Goal: Information Seeking & Learning: Learn about a topic

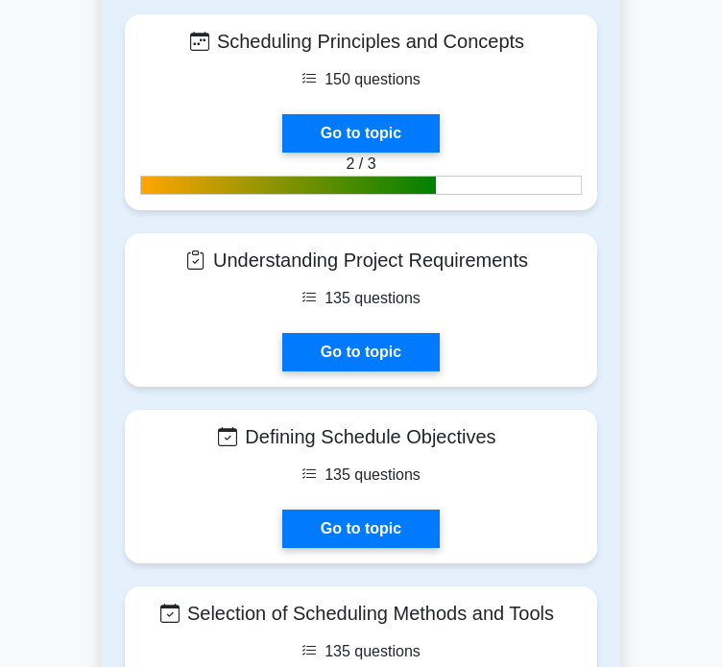
scroll to position [1414, 0]
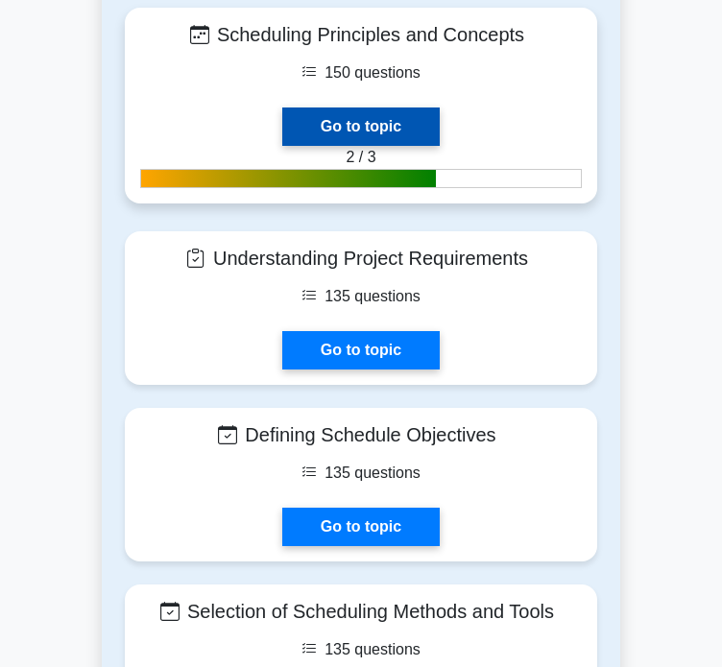
click at [365, 130] on link "Go to topic" at bounding box center [360, 127] width 157 height 38
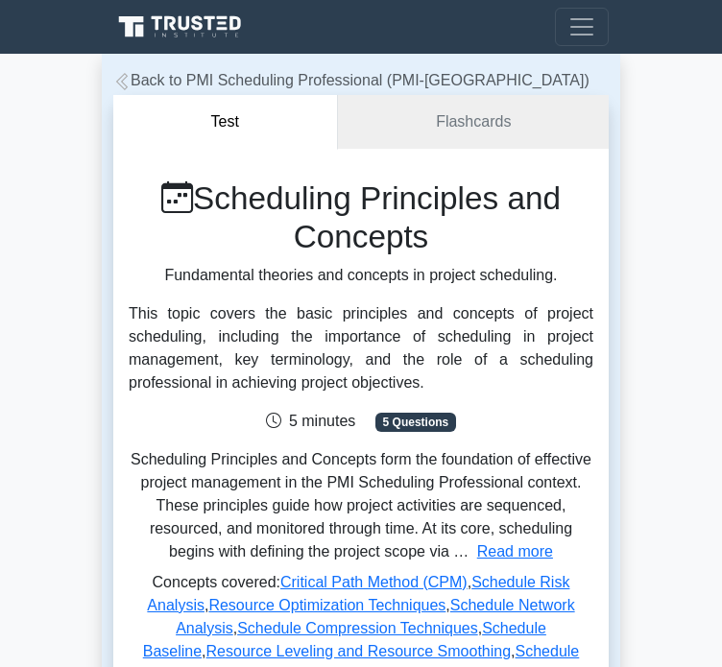
drag, startPoint x: 199, startPoint y: 195, endPoint x: 448, endPoint y: 234, distance: 252.6
click at [448, 234] on h1 "Scheduling Principles and Concepts" at bounding box center [361, 217] width 465 height 77
click at [511, 287] on div "Scheduling Principles and Concepts Fundamental theories and concepts in project…" at bounding box center [361, 286] width 488 height 215
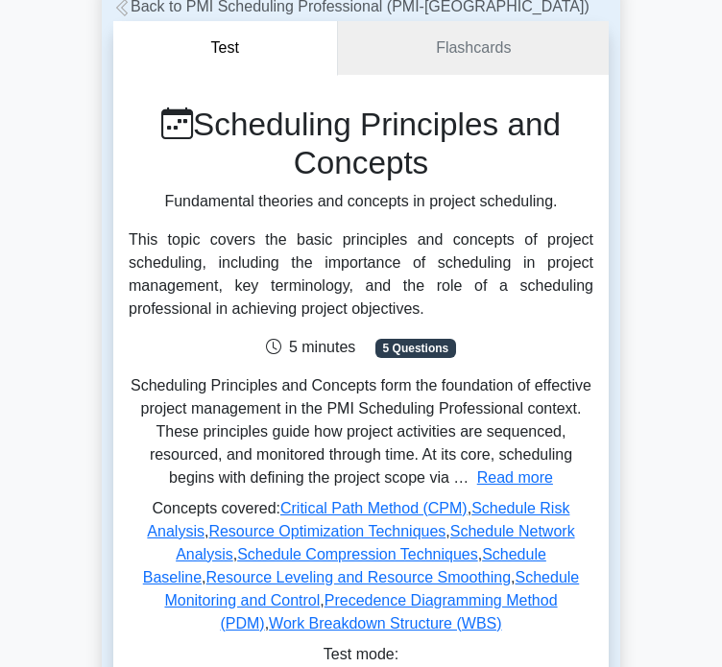
scroll to position [192, 0]
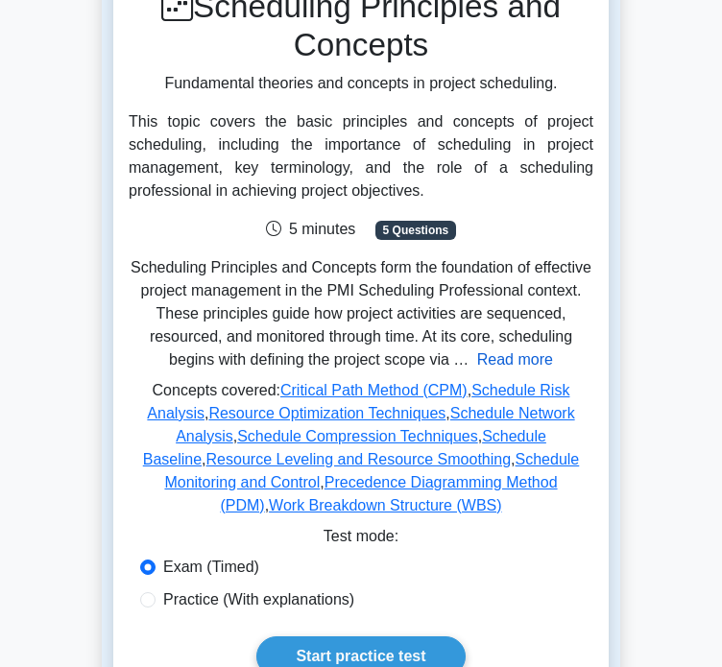
click at [507, 359] on button "Read more" at bounding box center [515, 359] width 76 height 23
